Goal: Task Accomplishment & Management: Use online tool/utility

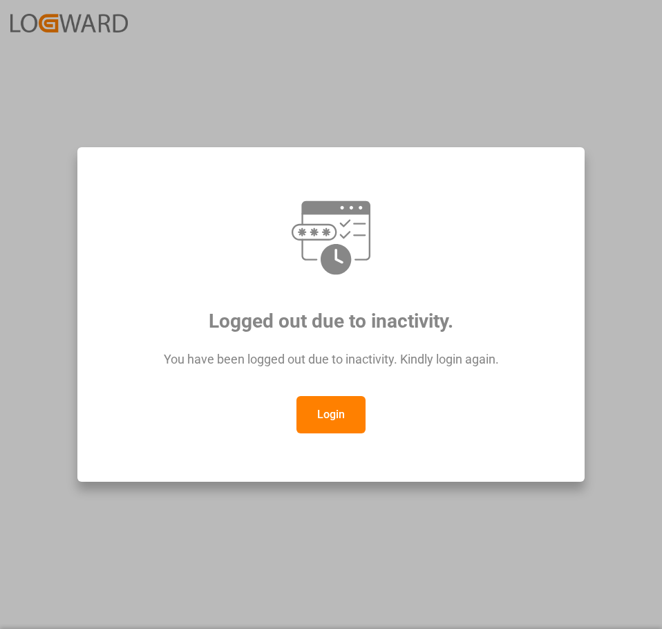
click at [347, 424] on button "Login" at bounding box center [330, 414] width 69 height 37
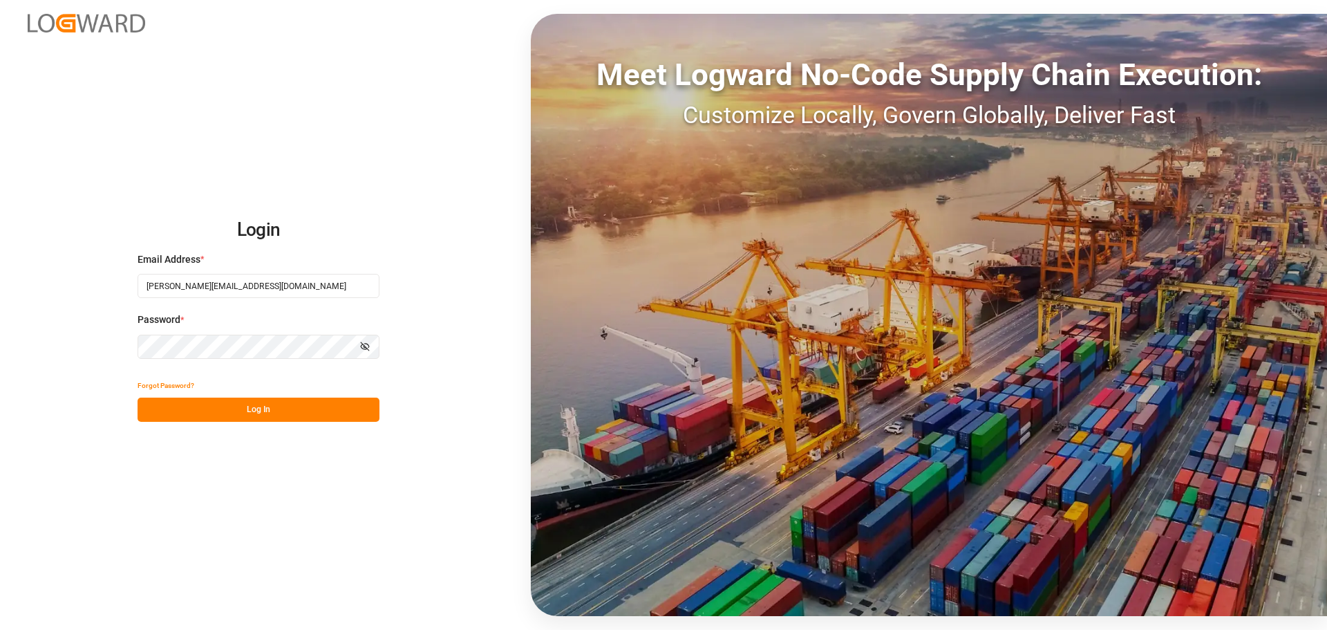
click at [281, 406] on button "Log In" at bounding box center [259, 409] width 242 height 24
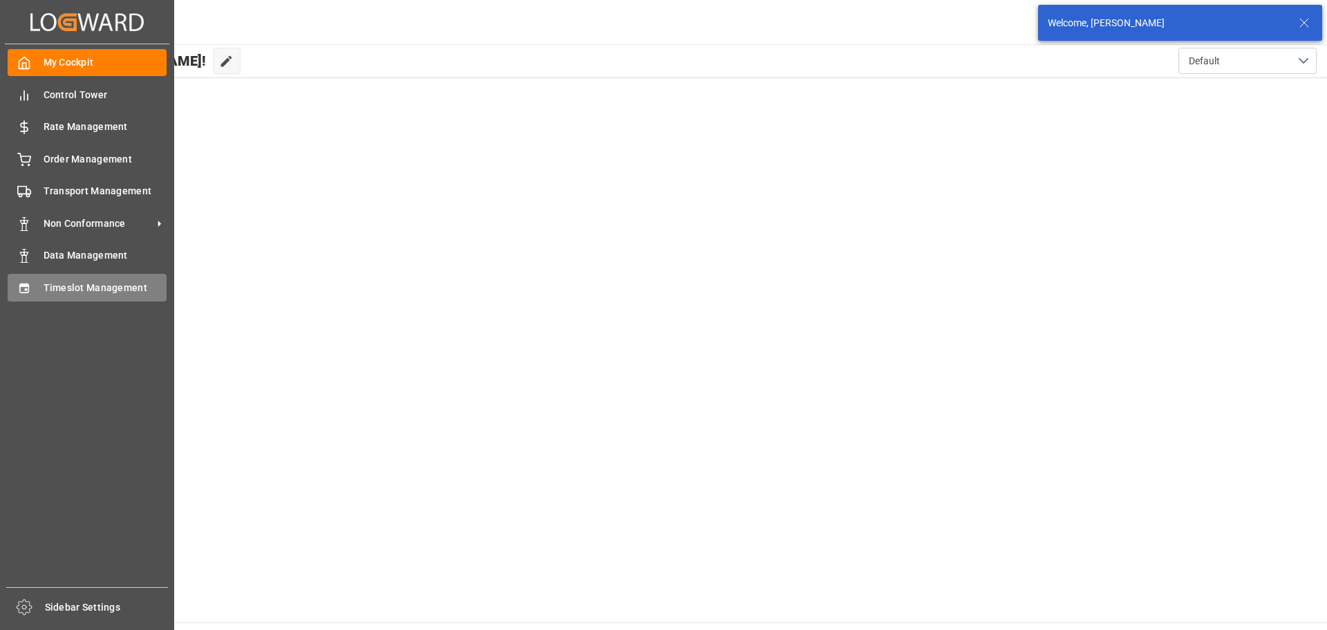
click at [71, 287] on span "Timeslot Management" at bounding box center [106, 288] width 124 height 15
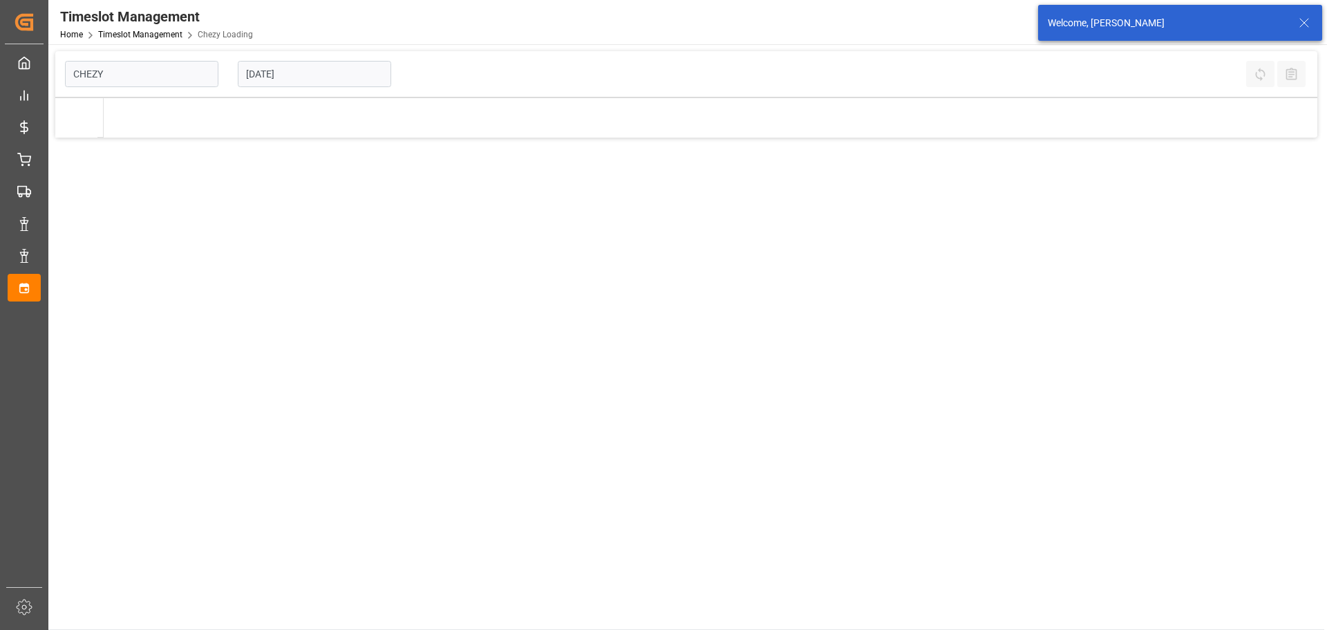
type input "Chezy Loading"
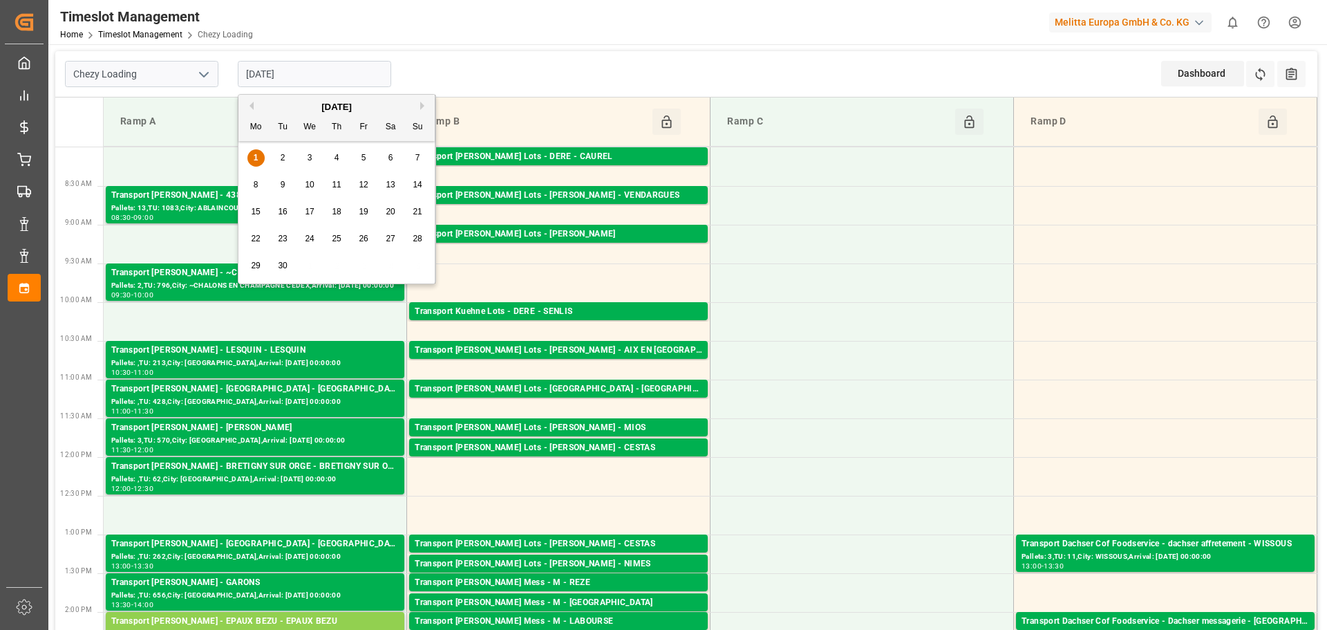
click at [287, 77] on input "[DATE]" at bounding box center [314, 74] width 153 height 26
click at [283, 151] on div "2" at bounding box center [282, 158] width 17 height 17
type input "[DATE]"
